Goal: Find contact information: Find contact information

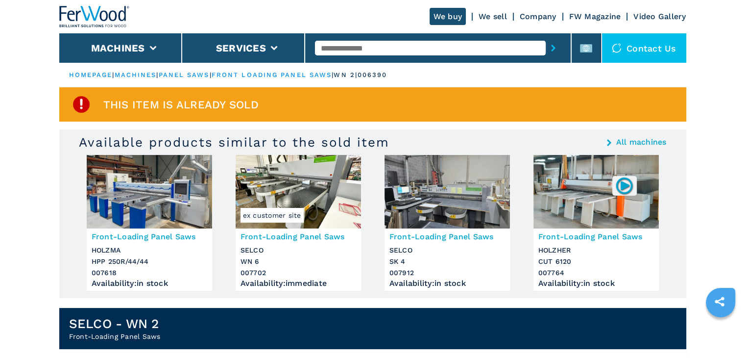
click at [443, 17] on link "We buy" at bounding box center [448, 16] width 37 height 17
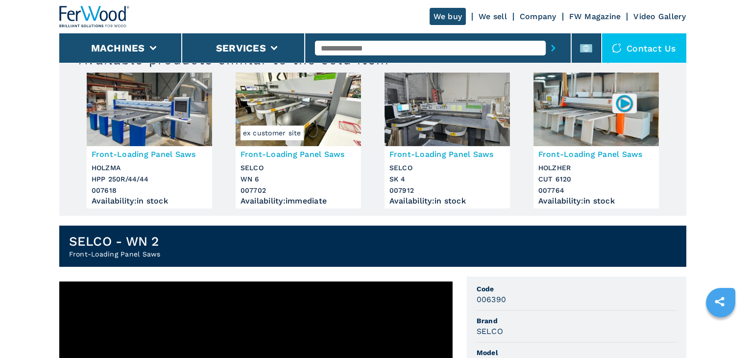
scroll to position [196, 0]
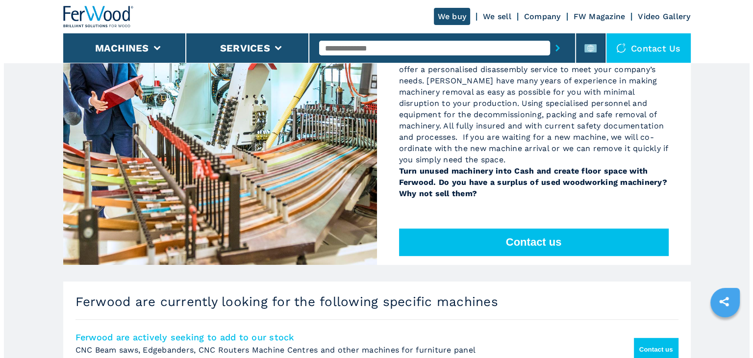
scroll to position [294, 0]
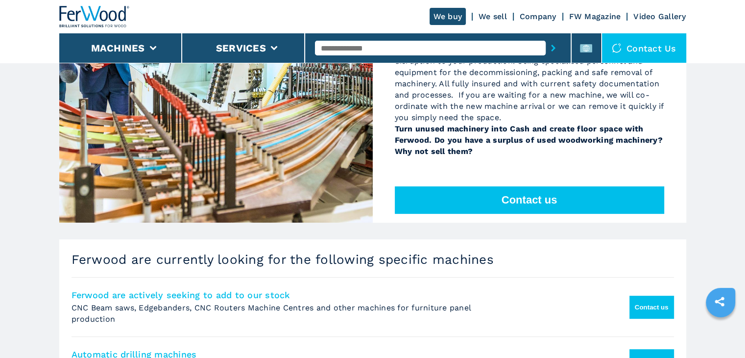
click at [463, 193] on button "Contact us" at bounding box center [529, 199] width 269 height 27
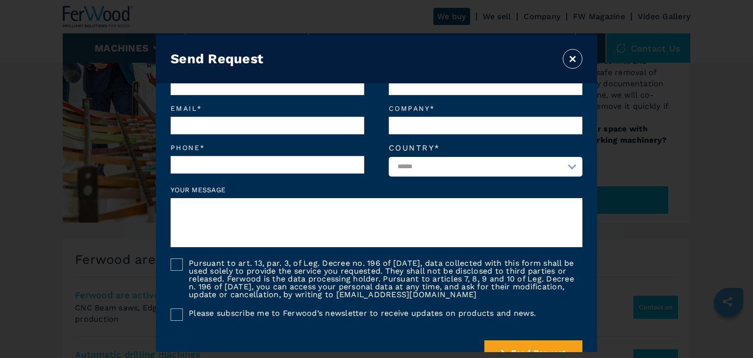
scroll to position [62, 0]
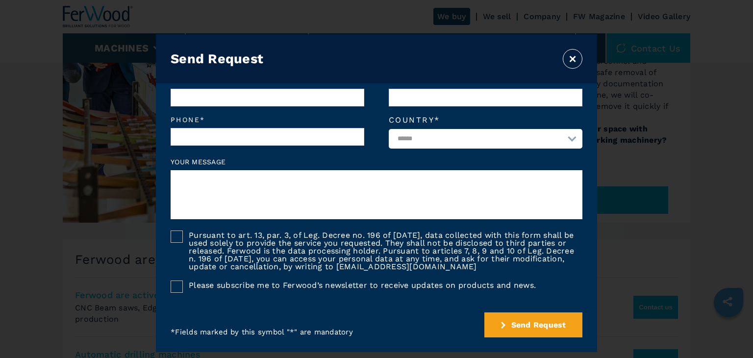
click at [568, 61] on button "×" at bounding box center [572, 59] width 20 height 20
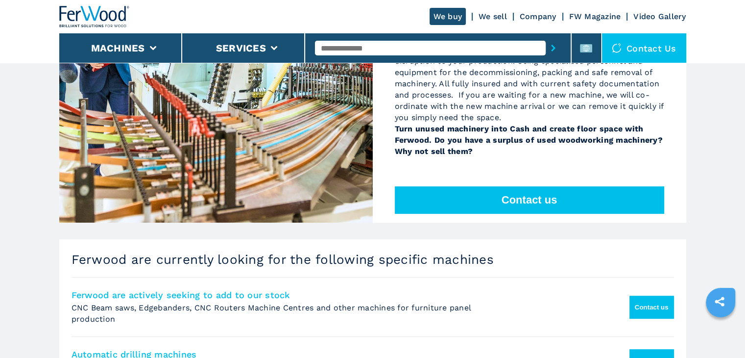
click at [637, 52] on div "Contact us" at bounding box center [644, 47] width 84 height 29
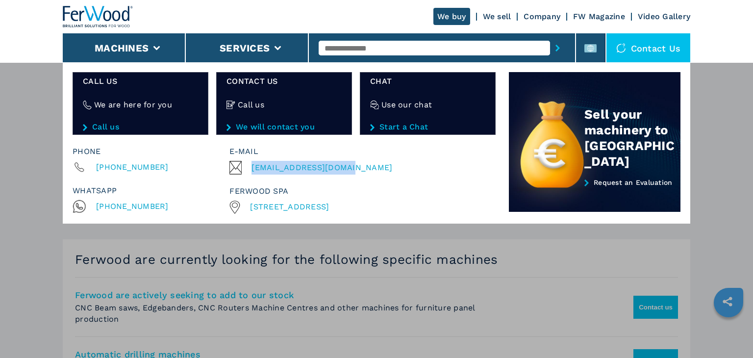
drag, startPoint x: 349, startPoint y: 166, endPoint x: 249, endPoint y: 168, distance: 100.0
click at [249, 168] on div "[EMAIL_ADDRESS][DOMAIN_NAME]" at bounding box center [360, 168] width 262 height 14
copy span "[EMAIL_ADDRESS][DOMAIN_NAME]"
